Goal: Task Accomplishment & Management: Use online tool/utility

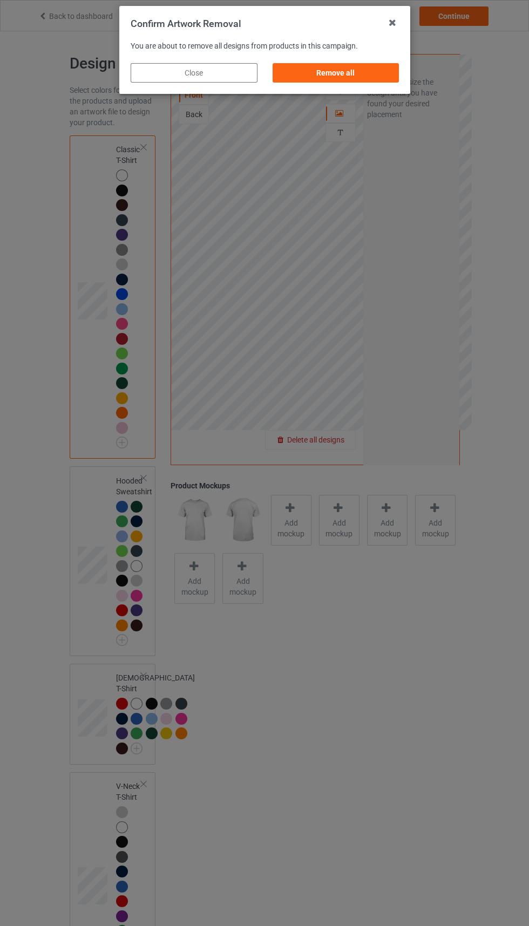
click at [358, 66] on div "Remove all" at bounding box center [335, 72] width 127 height 19
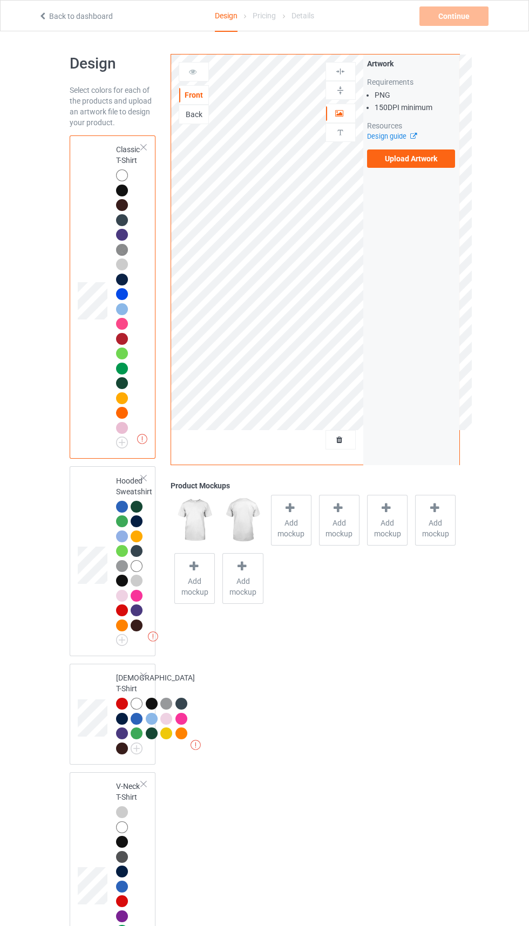
click at [181, 120] on div "Back" at bounding box center [193, 114] width 29 height 11
click at [192, 92] on div "Front" at bounding box center [193, 95] width 29 height 11
click at [441, 160] on label "Upload Artwork" at bounding box center [411, 159] width 89 height 18
click at [0, 0] on input "Upload Artwork" at bounding box center [0, 0] width 0 height 0
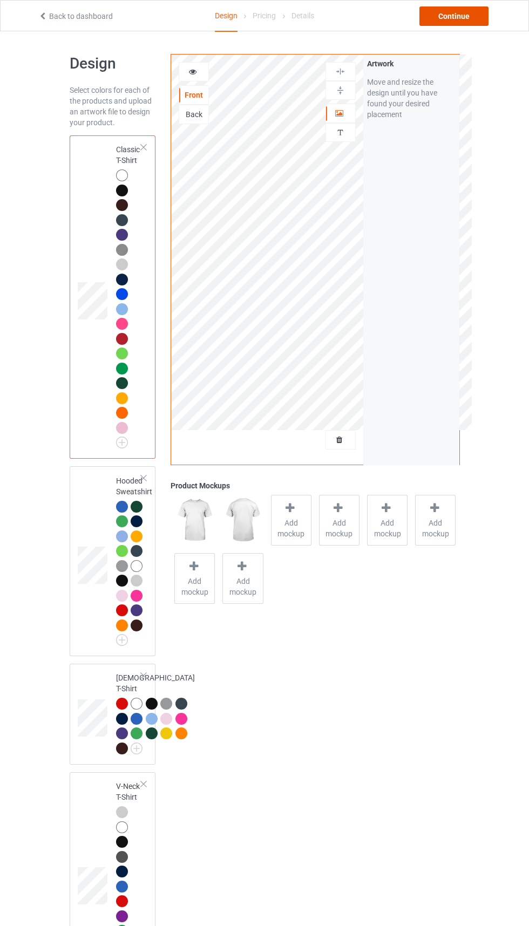
click at [444, 10] on div "Continue" at bounding box center [453, 15] width 69 height 19
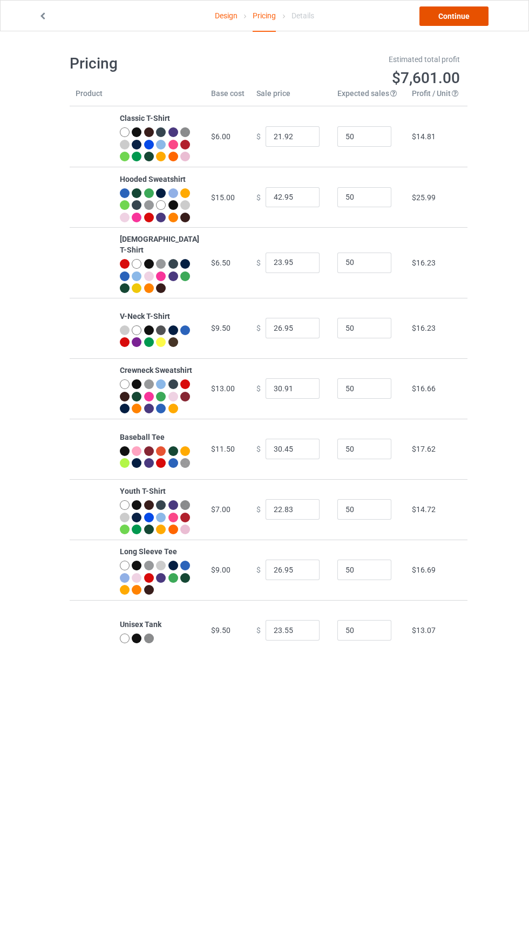
click at [459, 21] on link "Continue" at bounding box center [453, 15] width 69 height 19
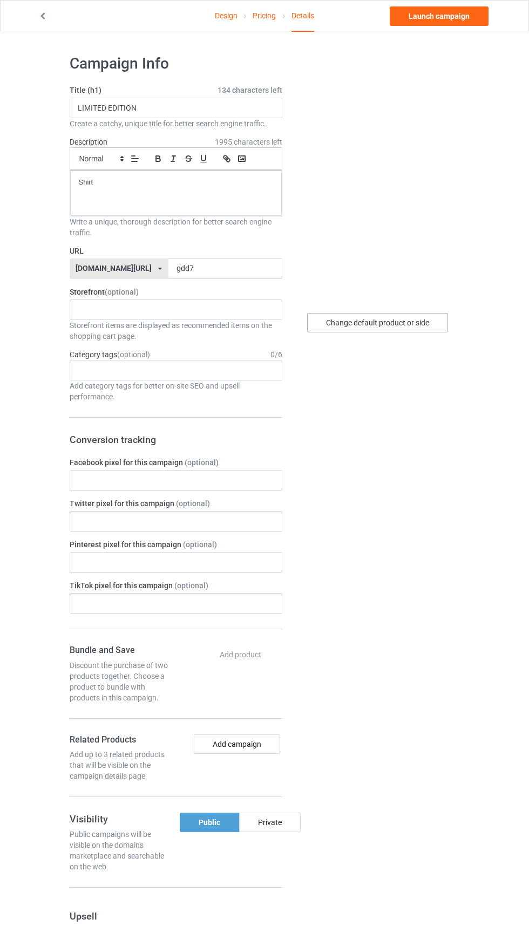
click at [415, 322] on div "Change default product or side" at bounding box center [377, 322] width 141 height 19
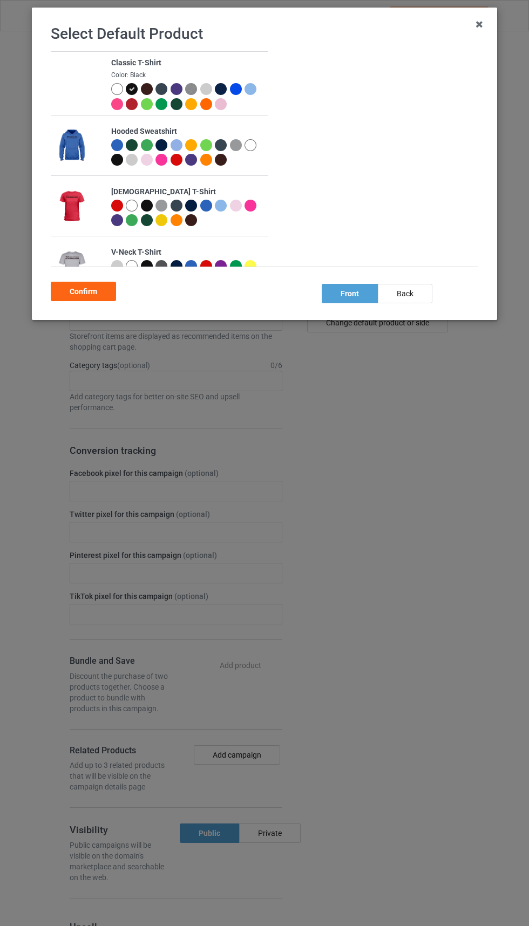
click at [221, 85] on div at bounding box center [221, 89] width 12 height 12
click at [202, 95] on div at bounding box center [207, 90] width 15 height 15
click at [127, 95] on div at bounding box center [133, 90] width 15 height 15
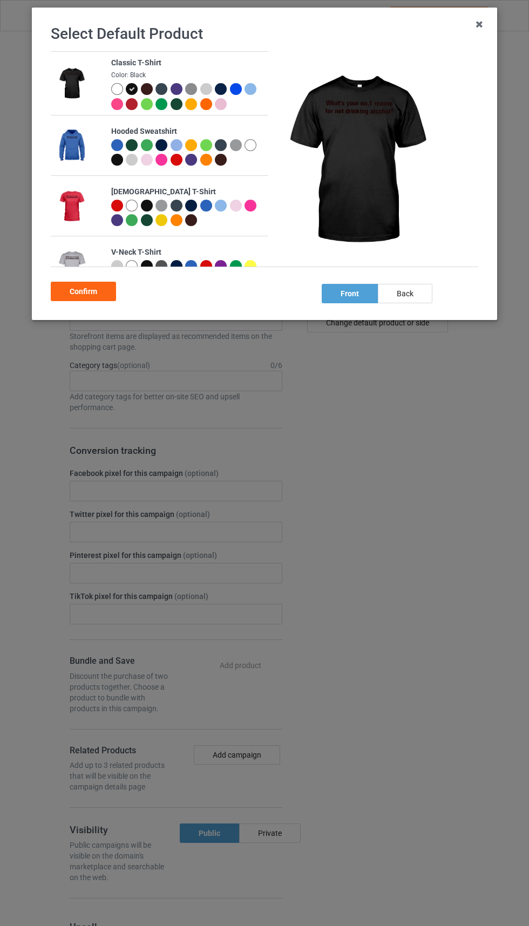
click at [126, 99] on div at bounding box center [133, 105] width 15 height 15
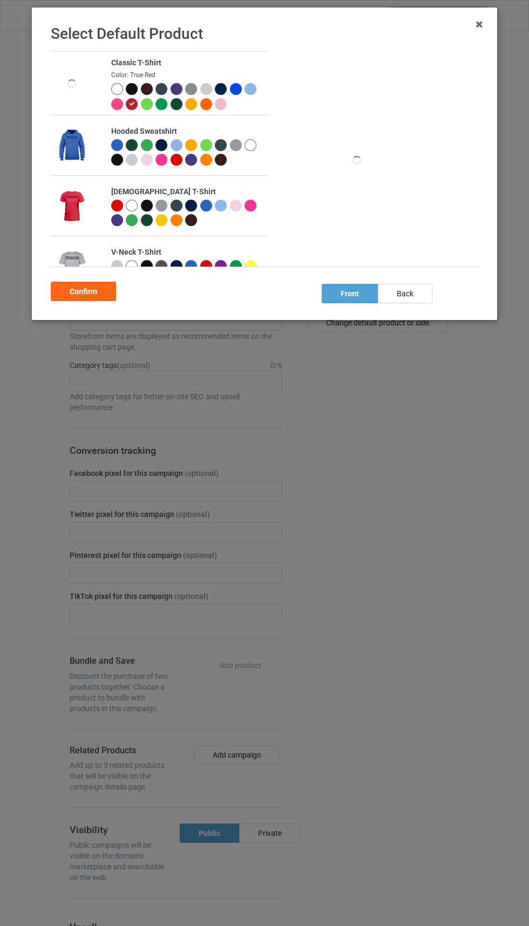
click at [117, 103] on div at bounding box center [117, 104] width 12 height 12
click at [117, 88] on div at bounding box center [117, 89] width 12 height 12
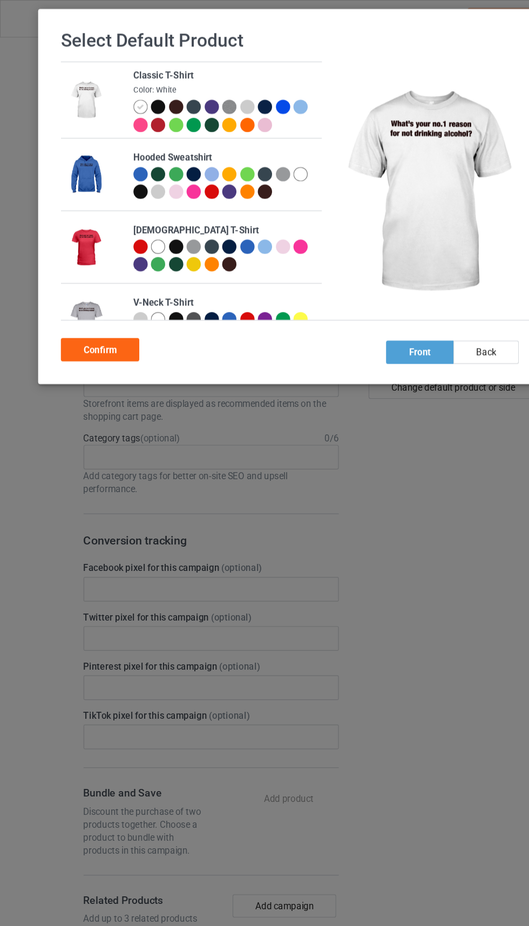
click at [80, 290] on div "Confirm" at bounding box center [83, 291] width 65 height 19
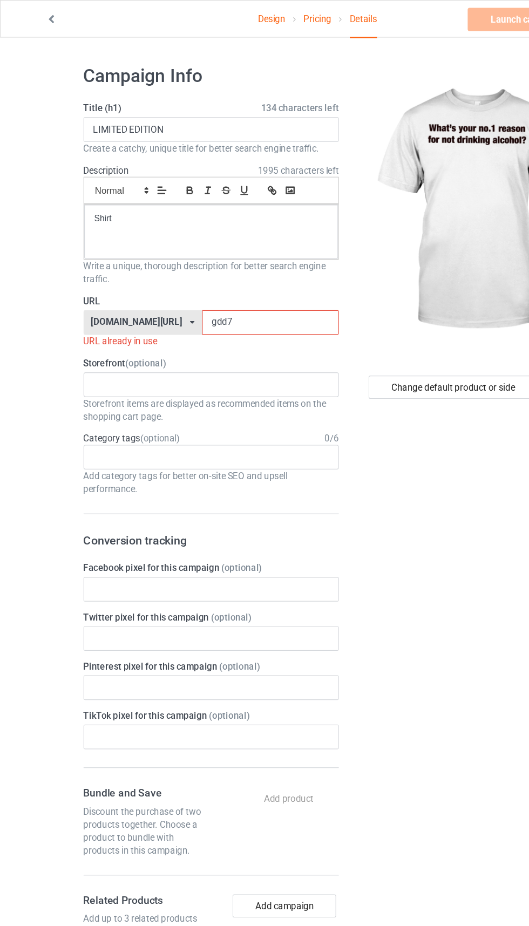
click at [191, 267] on input "gdd7" at bounding box center [225, 269] width 114 height 21
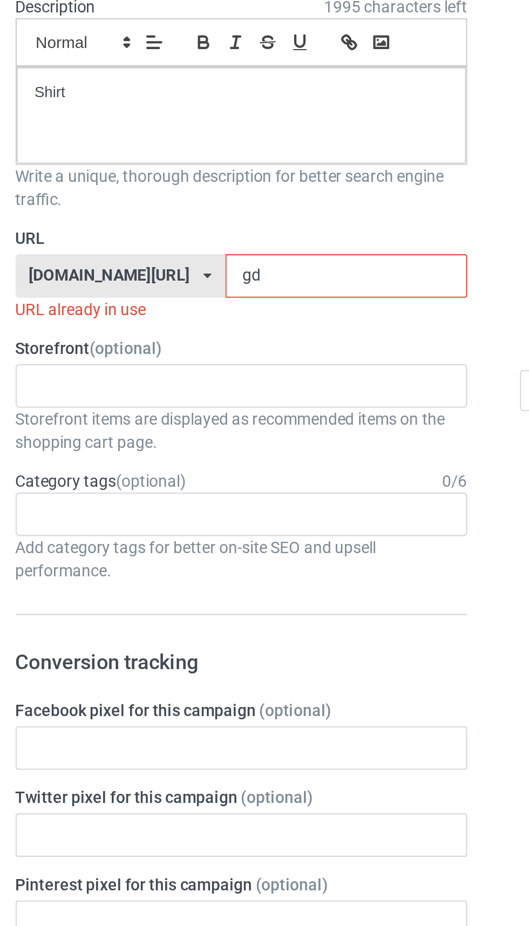
type input "g"
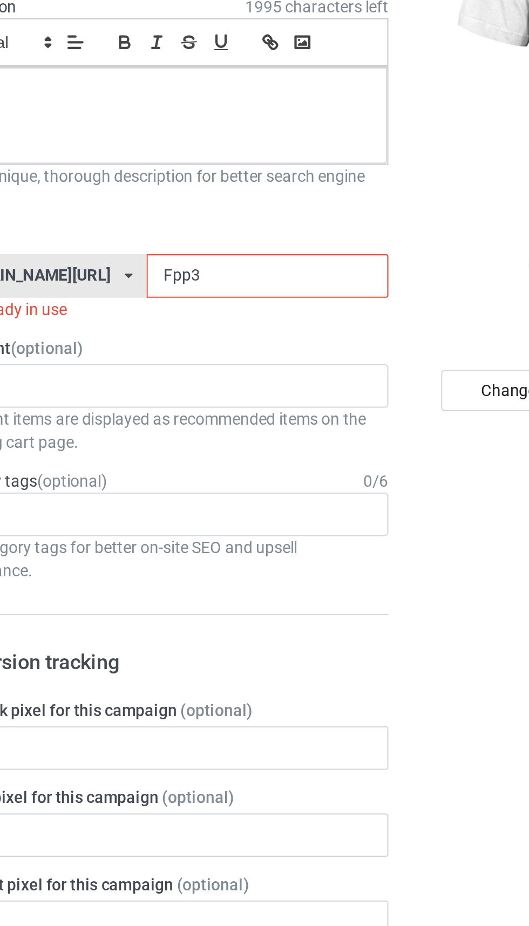
type input "Fpp3a"
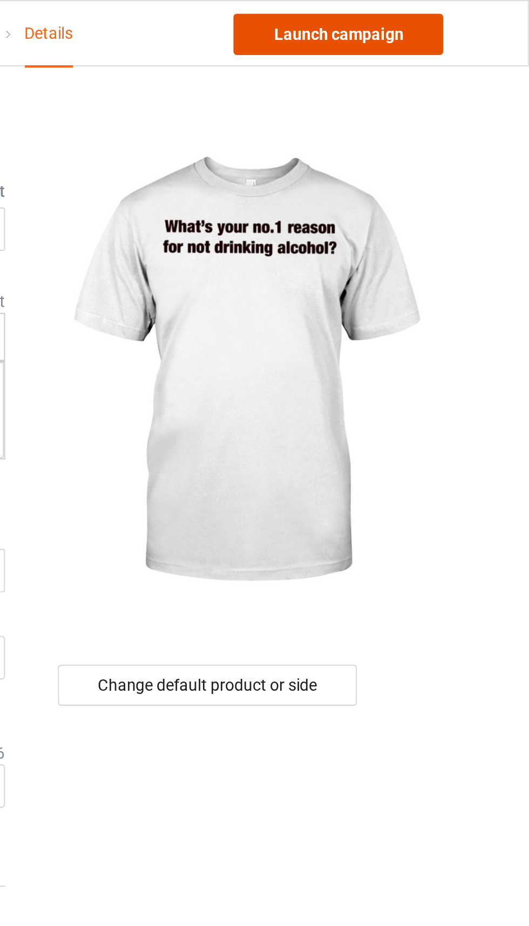
click at [442, 18] on link "Launch campaign" at bounding box center [439, 15] width 99 height 19
